Goal: Information Seeking & Learning: Learn about a topic

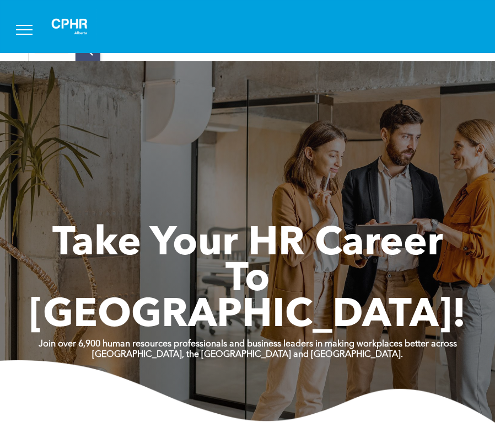
click at [34, 32] on button "menu" at bounding box center [24, 29] width 29 height 29
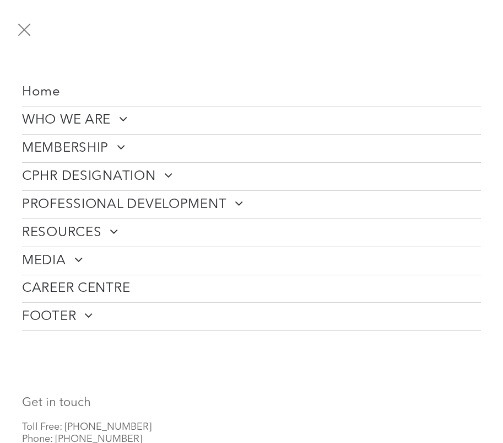
click at [114, 229] on span at bounding box center [109, 230] width 17 height 13
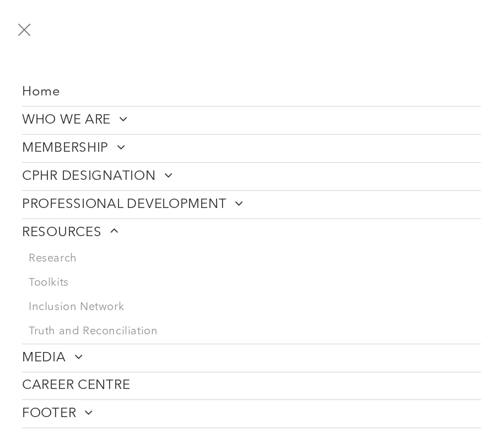
click at [193, 202] on span "PROFESSIONAL DEVELOPMENT" at bounding box center [133, 204] width 222 height 17
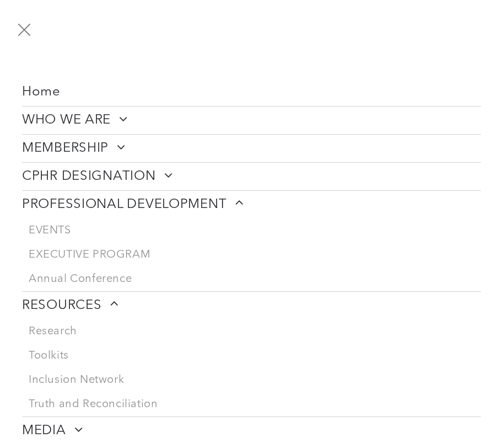
click at [83, 174] on span "CPHR DESIGNATION" at bounding box center [97, 176] width 151 height 17
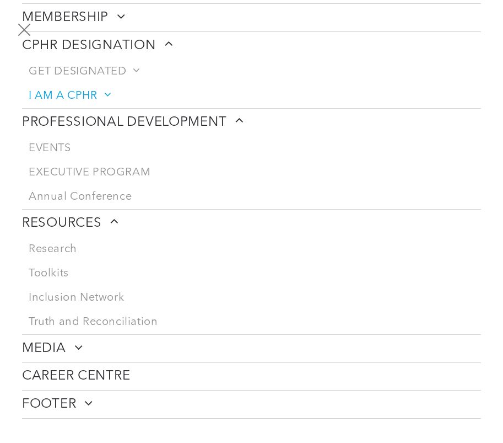
scroll to position [165, 0]
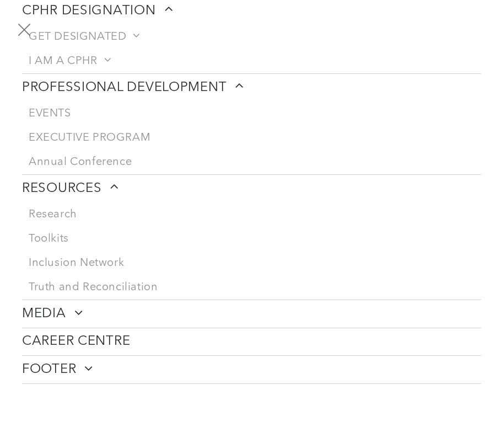
click at [62, 313] on span "MEDIA" at bounding box center [52, 314] width 61 height 17
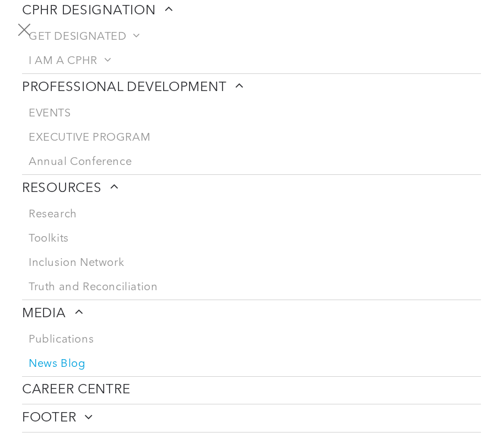
click at [77, 361] on span "News Blog" at bounding box center [57, 363] width 57 height 13
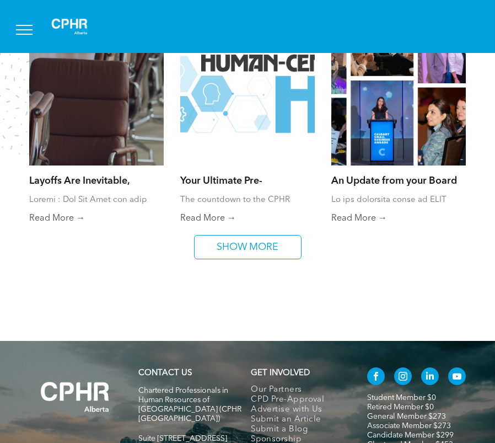
scroll to position [717, 0]
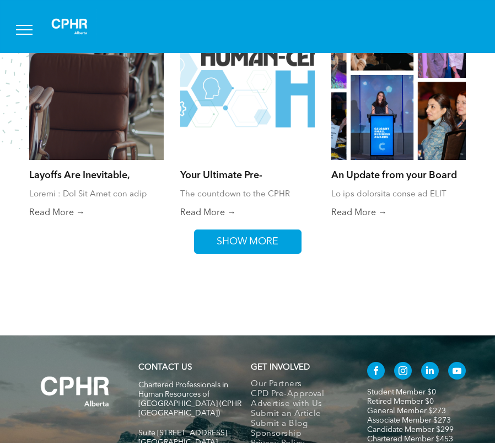
click at [254, 232] on span "SHOW MORE" at bounding box center [247, 241] width 69 height 23
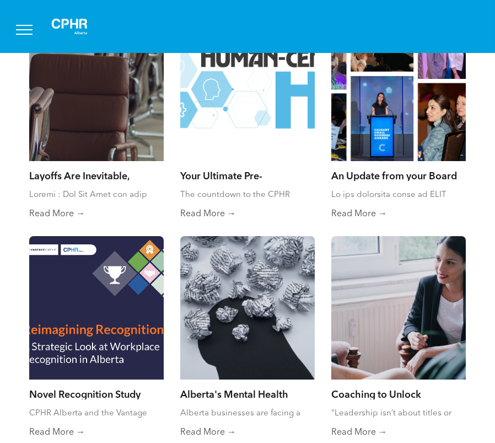
scroll to position [717, 0]
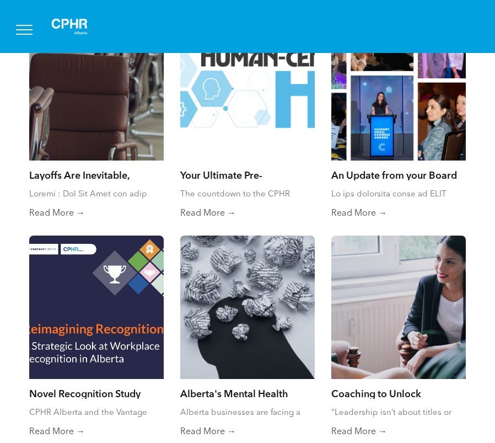
click at [208, 220] on div "Mental Health in the Agriculture Industry By Jessica Jaithoo • August 8, 2025 R…" at bounding box center [247, 226] width 437 height 857
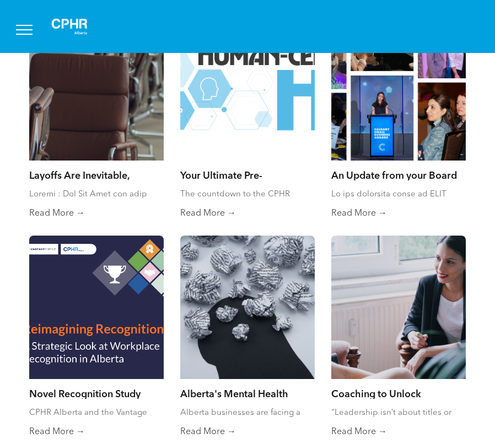
click at [209, 208] on link "Read More →" at bounding box center [247, 213] width 135 height 11
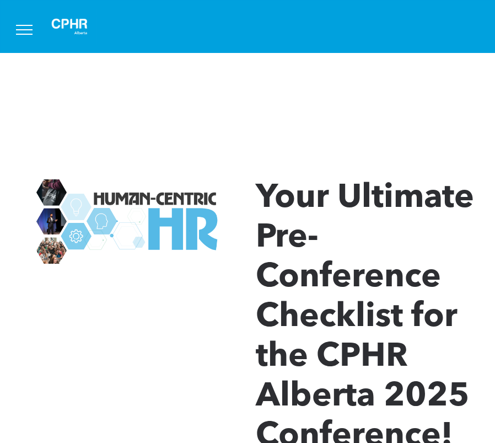
click at [366, 310] on span "Your Ultimate Pre-Conference Checklist for the CPHR Alberta 2025 Conference!" at bounding box center [365, 317] width 218 height 271
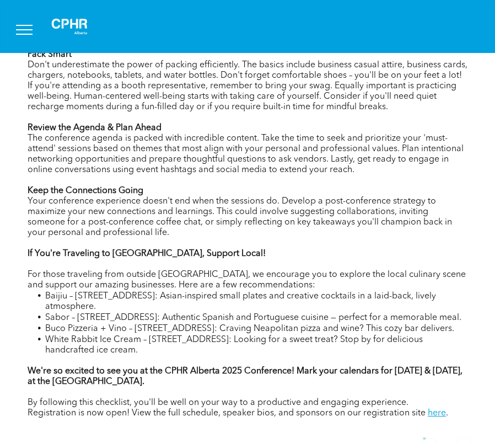
scroll to position [882, 0]
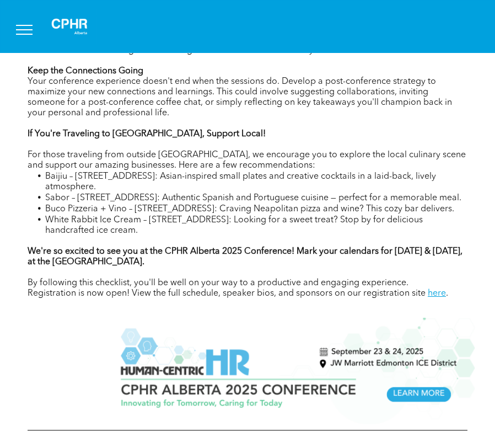
click at [115, 191] on li "Baijiu – [STREET_ADDRESS]: Asian-inspired small plates and creative cocktails i…" at bounding box center [256, 182] width 422 height 22
click at [230, 181] on span "Baijiu – [STREET_ADDRESS]: Asian-inspired small plates and creative cocktails i…" at bounding box center [240, 181] width 391 height 19
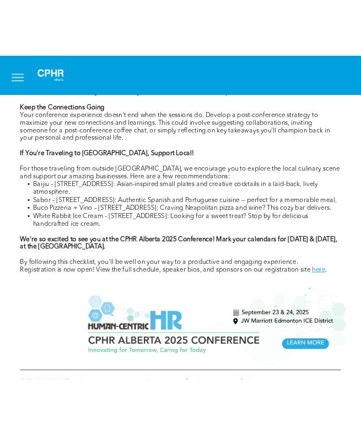
scroll to position [1044, 0]
